Goal: Find specific page/section: Find specific page/section

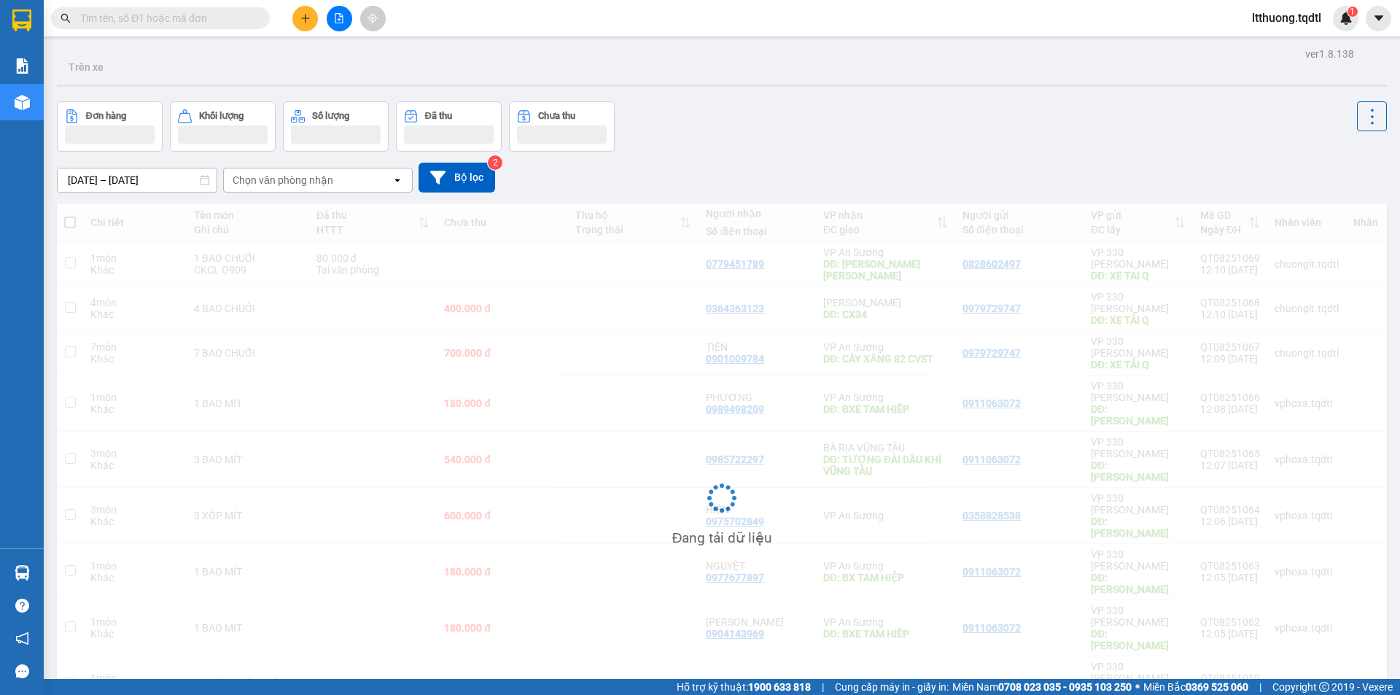
click at [125, 15] on input "text" at bounding box center [166, 18] width 172 height 16
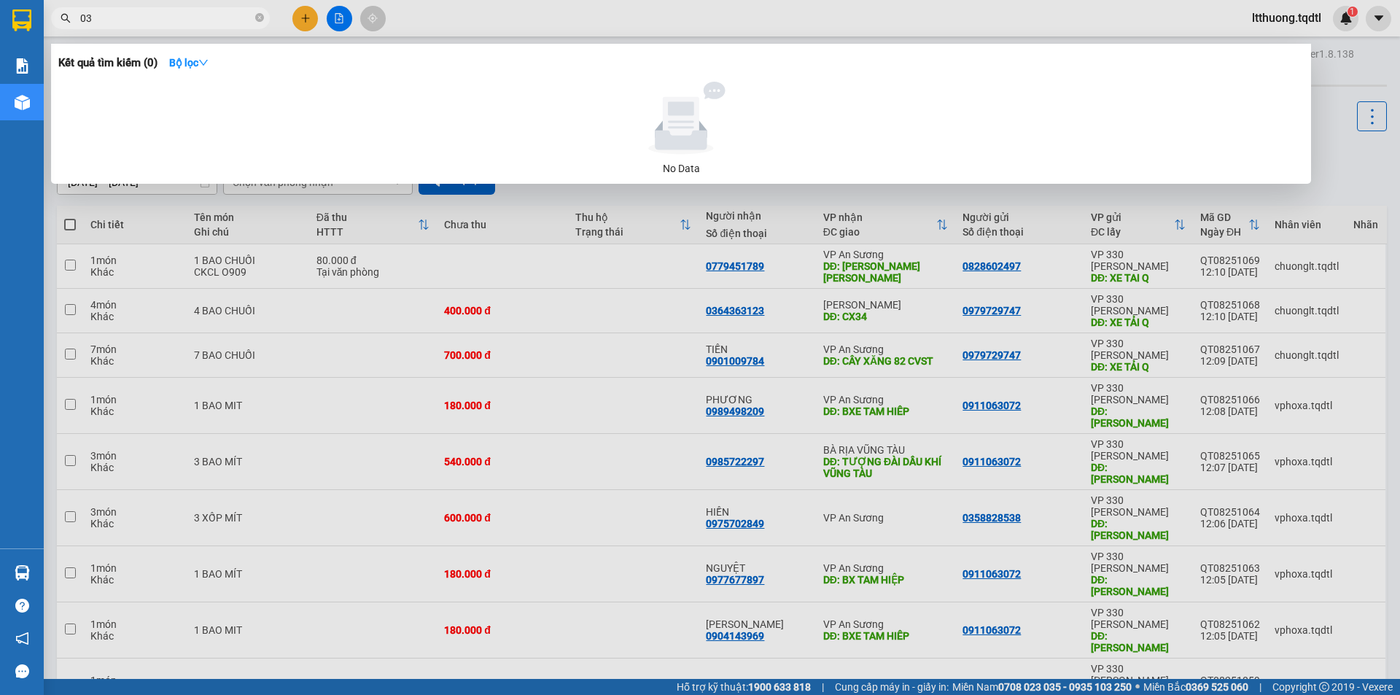
type input "0"
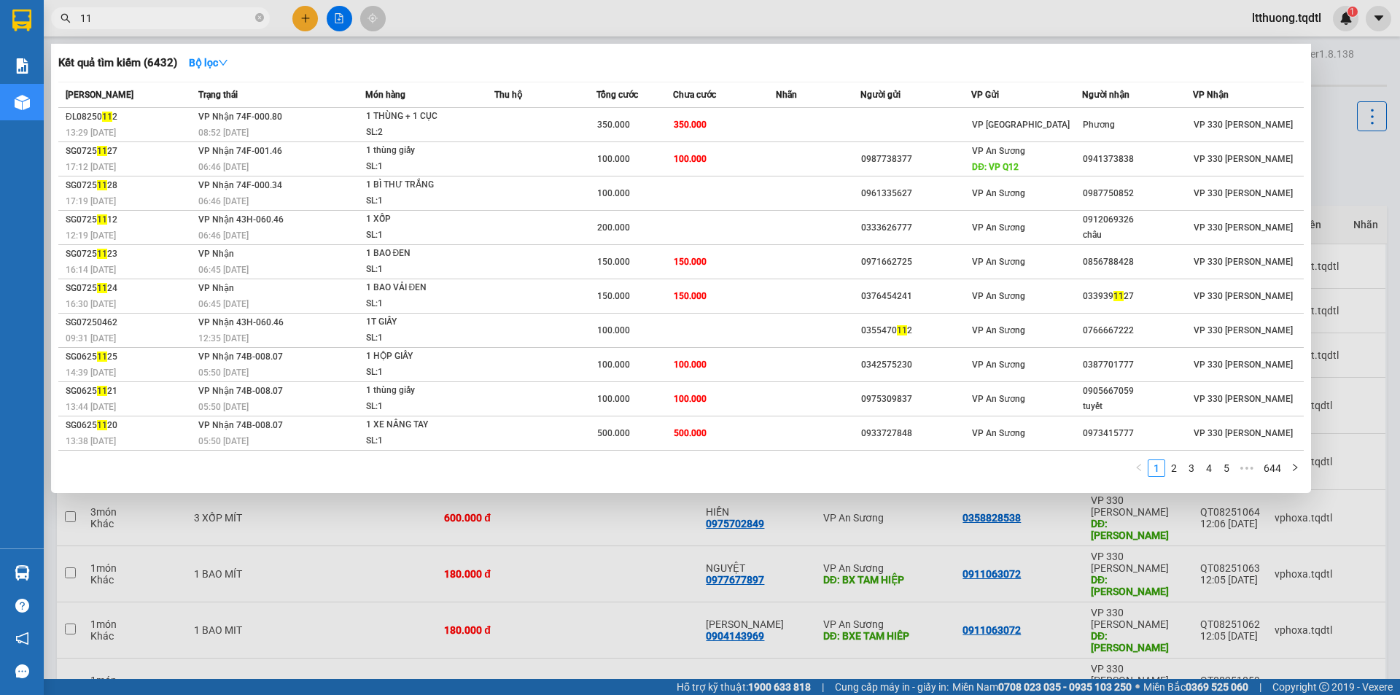
type input "1"
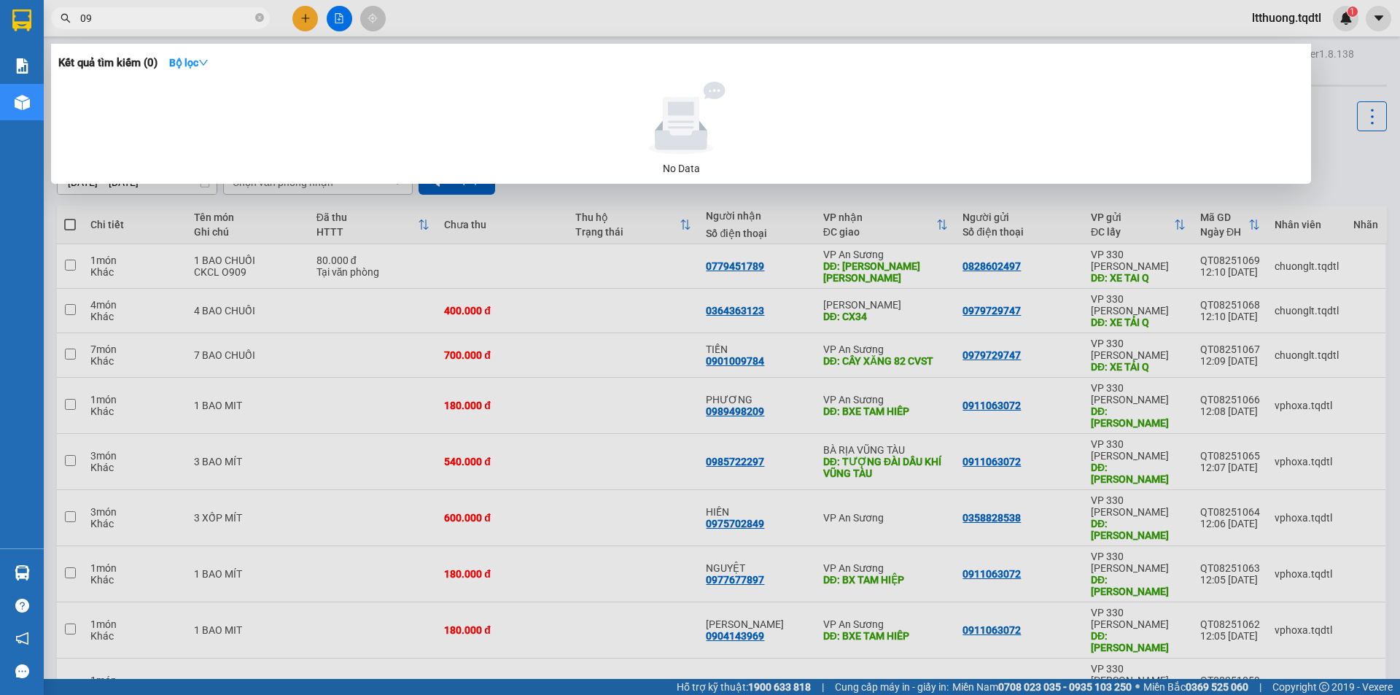
type input "0"
type input "0392732272"
click at [258, 16] on icon "close-circle" at bounding box center [259, 17] width 9 height 9
click at [258, 16] on span at bounding box center [259, 18] width 9 height 16
